Goal: Task Accomplishment & Management: Manage account settings

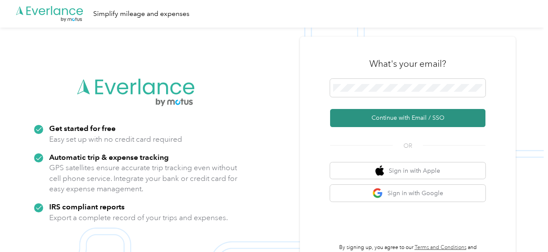
click at [374, 120] on button "Continue with Email / SSO" at bounding box center [407, 118] width 155 height 18
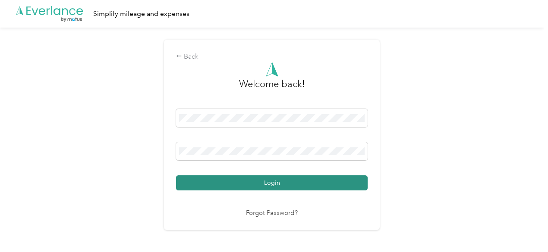
click at [280, 179] on button "Login" at bounding box center [272, 183] width 192 height 15
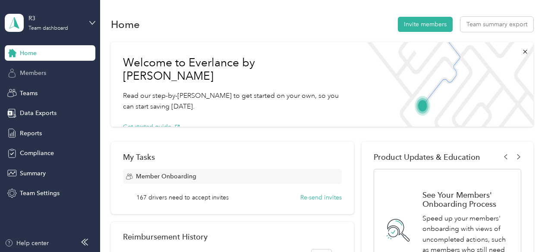
click at [66, 75] on div "Members" at bounding box center [50, 74] width 91 height 16
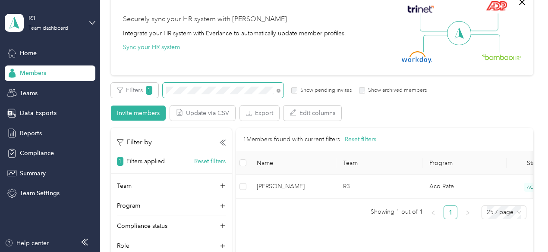
scroll to position [86, 0]
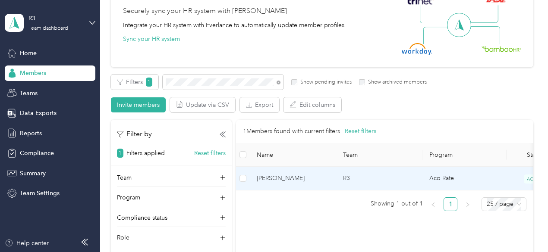
click at [324, 177] on span "[PERSON_NAME]" at bounding box center [293, 178] width 72 height 9
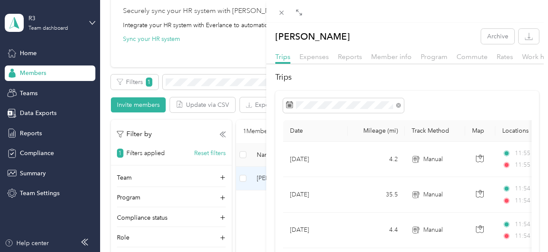
click at [349, 59] on span "Reports" at bounding box center [350, 57] width 24 height 8
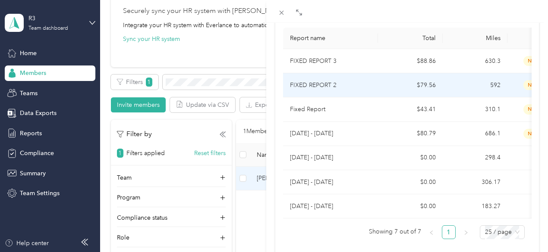
scroll to position [72, 0]
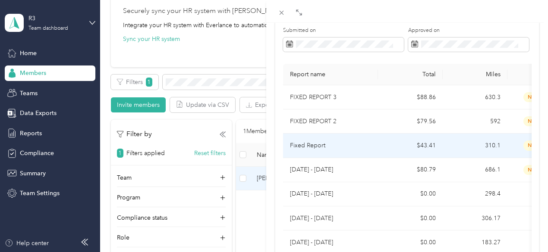
click at [340, 147] on p "Fixed Report" at bounding box center [330, 145] width 81 height 9
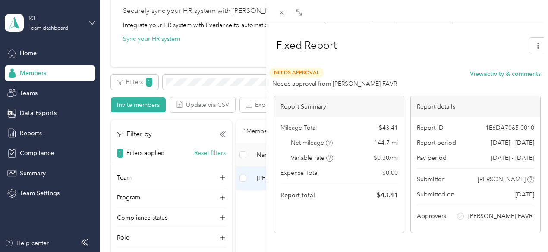
scroll to position [0, 0]
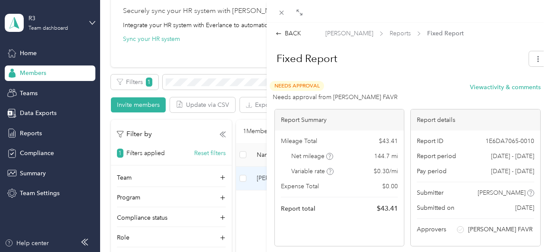
drag, startPoint x: 266, startPoint y: 60, endPoint x: 292, endPoint y: 90, distance: 40.3
click at [292, 90] on div "BACK [PERSON_NAME] Reports Fixed Report Fixed Report Needs Approval Needs appro…" at bounding box center [274, 126] width 548 height 252
click at [273, 31] on div at bounding box center [271, 126] width 6 height 252
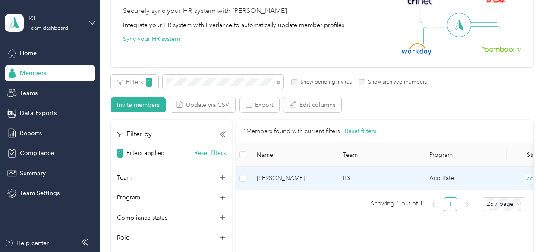
click at [279, 177] on span "[PERSON_NAME]" at bounding box center [293, 178] width 72 height 9
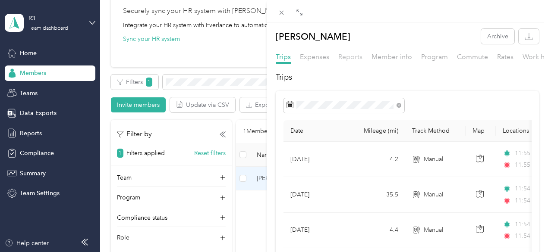
click at [345, 57] on span "Reports" at bounding box center [350, 57] width 24 height 8
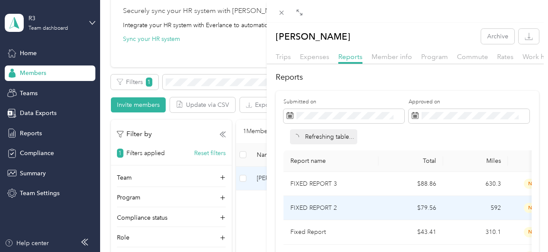
click at [318, 209] on p "FIXED REPORT 2" at bounding box center [330, 208] width 81 height 9
